Goal: Find specific page/section: Find specific page/section

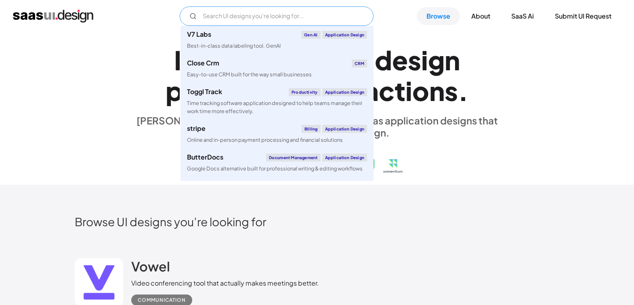
click at [247, 16] on input "Email Form" at bounding box center [277, 15] width 194 height 19
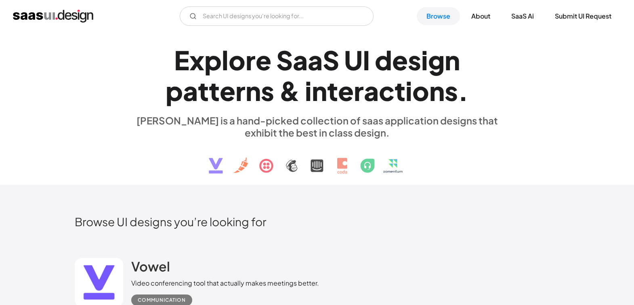
click at [487, 173] on div "E x p l o r e S a a S U I d e s i g n p a t t e r n s & i n t e r a c t i o n s…" at bounding box center [316, 108] width 371 height 145
click at [443, 19] on link "Browse" at bounding box center [438, 16] width 43 height 18
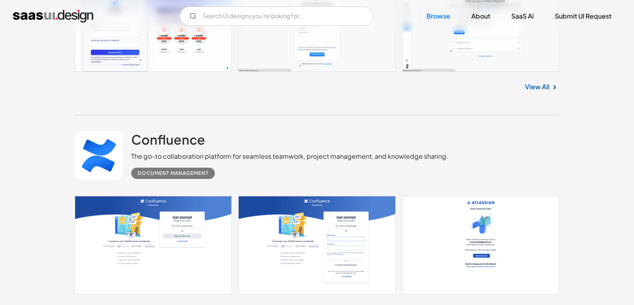
scroll to position [2299, 0]
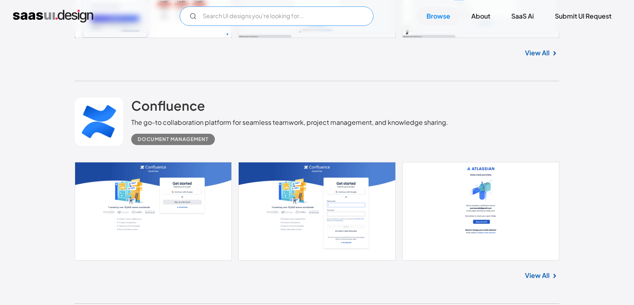
click at [242, 16] on input "Email Form" at bounding box center [277, 15] width 194 height 19
type input "grid"
